Goal: Find specific page/section: Find specific page/section

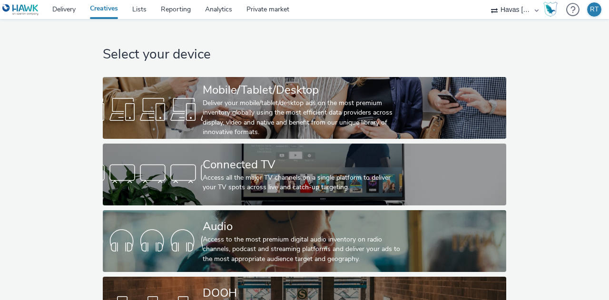
scroll to position [50, 0]
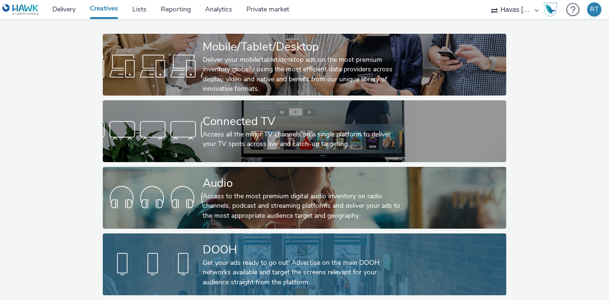
click at [226, 258] on div "Get your ads ready to go out! Advertise on the main DOOH networks available and…" at bounding box center [303, 272] width 200 height 29
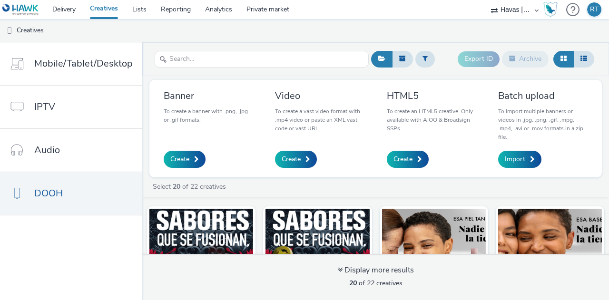
scroll to position [19, 0]
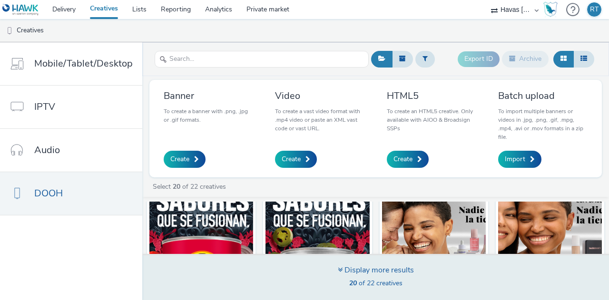
click at [375, 271] on div "Display more results" at bounding box center [376, 270] width 76 height 11
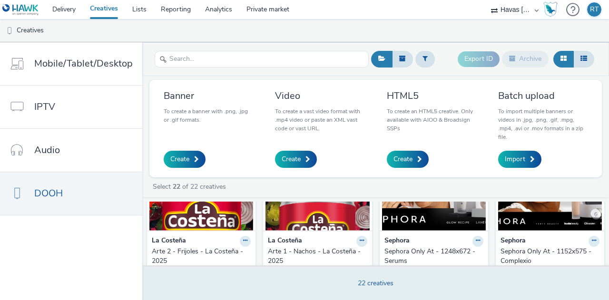
scroll to position [85, 0]
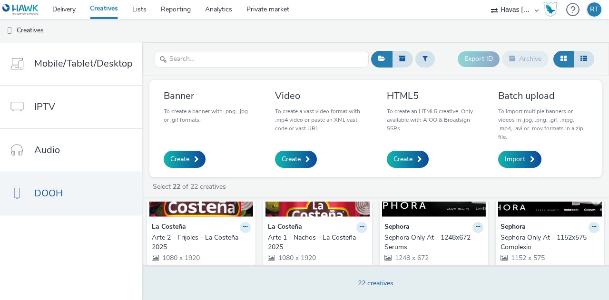
click at [243, 226] on icon at bounding box center [245, 227] width 4 height 6
click at [185, 214] on img at bounding box center [201, 170] width 104 height 93
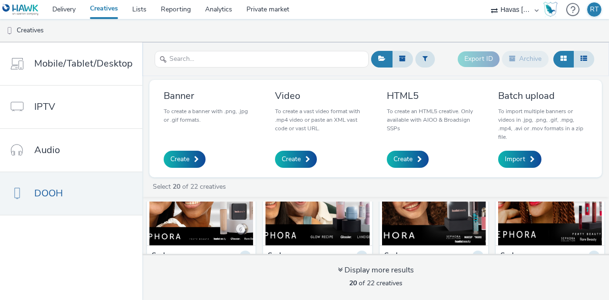
scroll to position [228, 0]
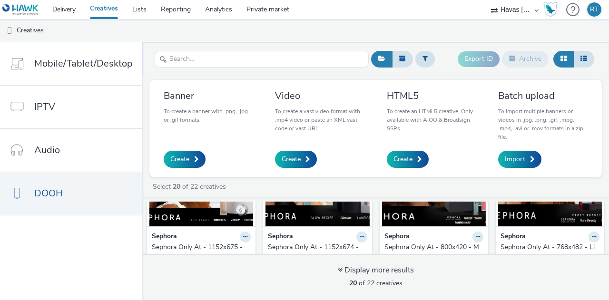
click at [326, 217] on img at bounding box center [317, 180] width 104 height 93
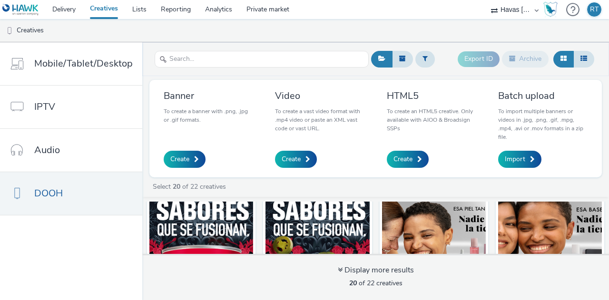
scroll to position [19, 0]
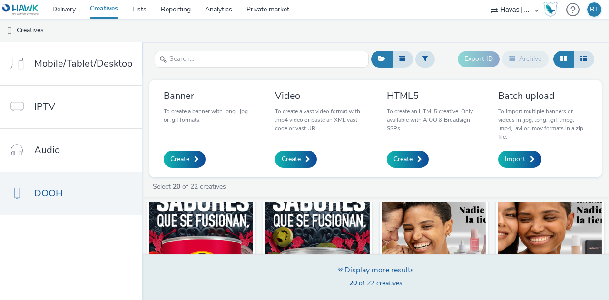
click at [348, 270] on div "Display more results" at bounding box center [376, 270] width 76 height 11
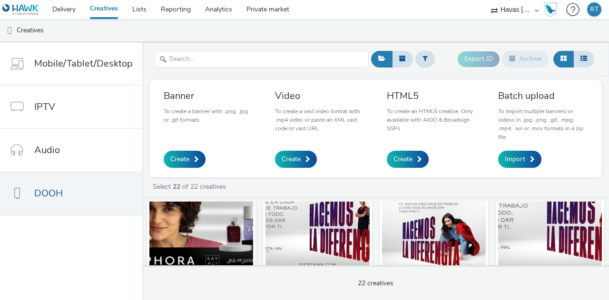
scroll to position [501, 0]
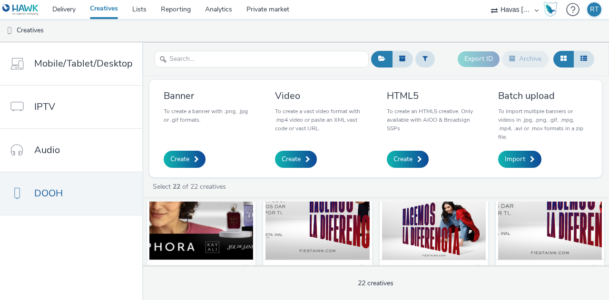
click at [429, 213] on img at bounding box center [434, 213] width 104 height 93
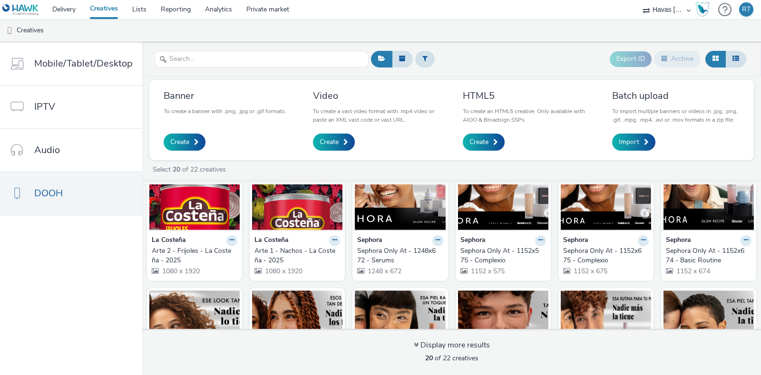
scroll to position [56, 0]
